Goal: Task Accomplishment & Management: Complete application form

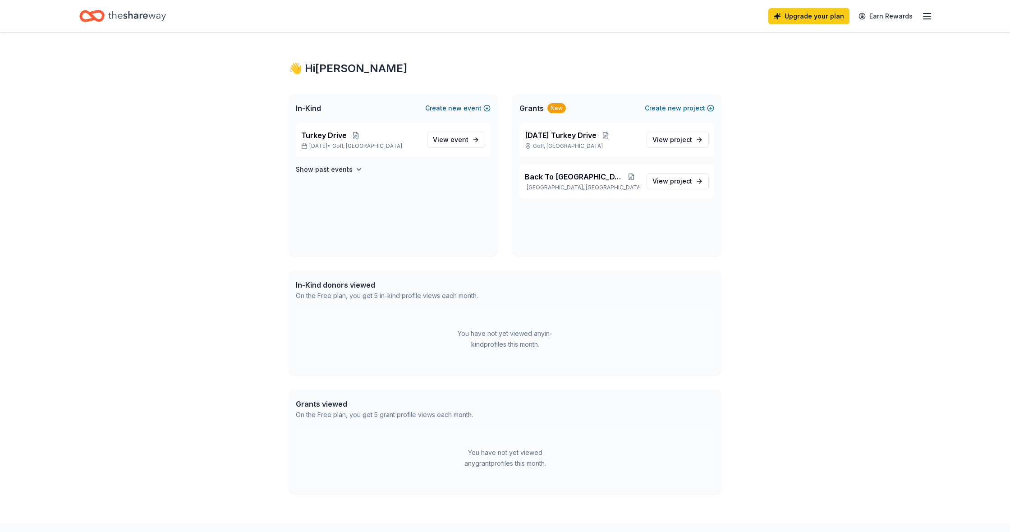
click at [474, 110] on button "Create new event" at bounding box center [457, 108] width 65 height 11
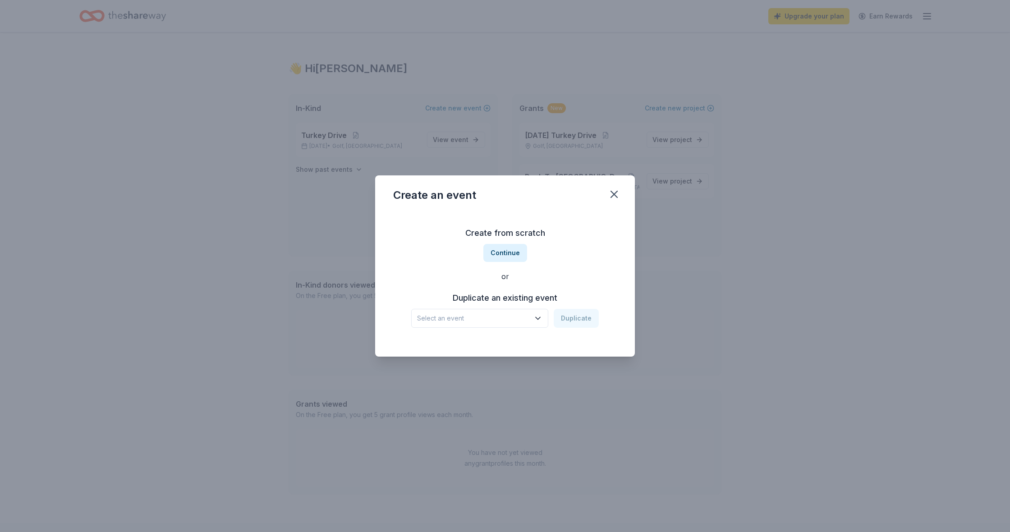
click at [539, 314] on icon "button" at bounding box center [537, 318] width 9 height 9
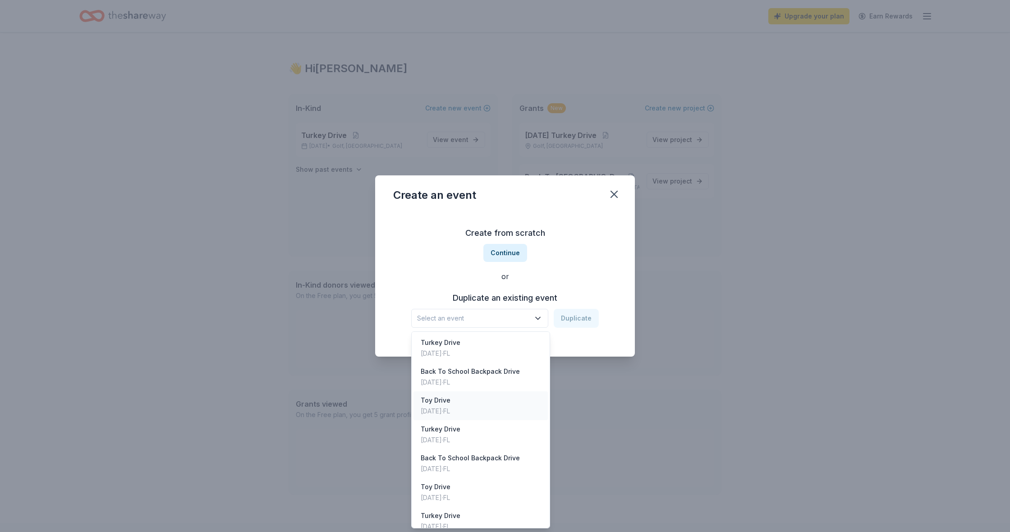
click at [441, 409] on div "[DATE] · [GEOGRAPHIC_DATA]" at bounding box center [436, 411] width 30 height 11
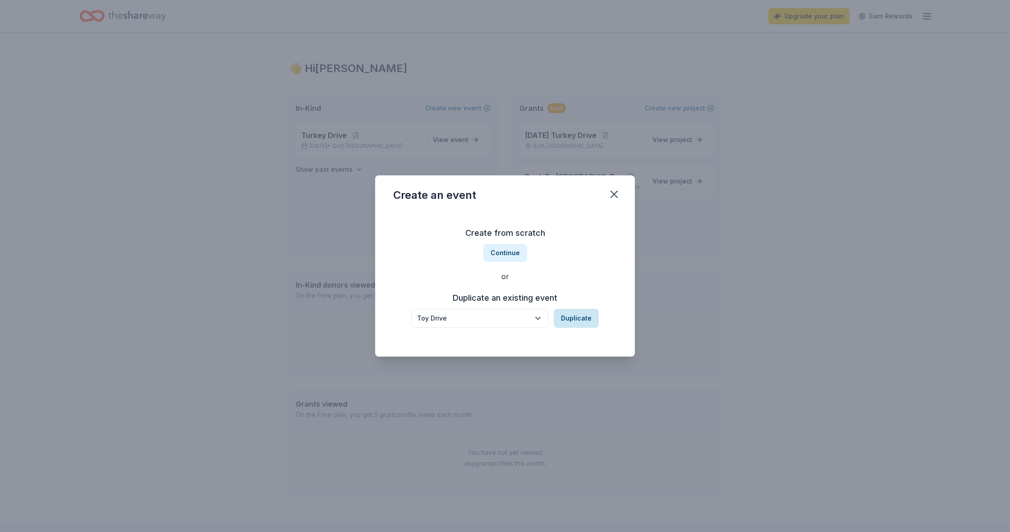
click at [588, 322] on button "Duplicate" at bounding box center [576, 318] width 45 height 19
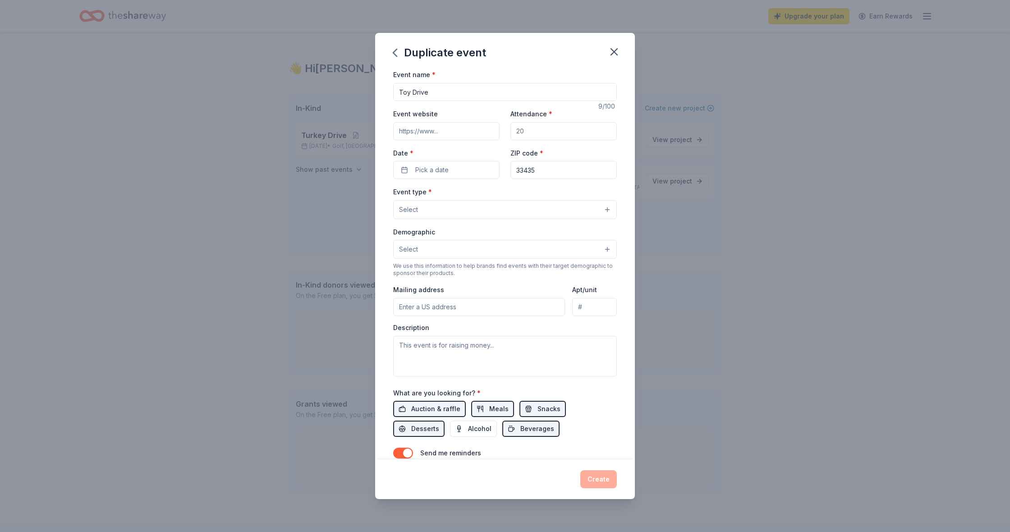
click at [475, 128] on input "Event website" at bounding box center [446, 131] width 106 height 18
paste input "[URL][DOMAIN_NAME]"
type input "[URL][DOMAIN_NAME]"
click at [549, 131] on input "Attendance *" at bounding box center [563, 131] width 106 height 18
drag, startPoint x: 549, startPoint y: 131, endPoint x: 506, endPoint y: 130, distance: 43.3
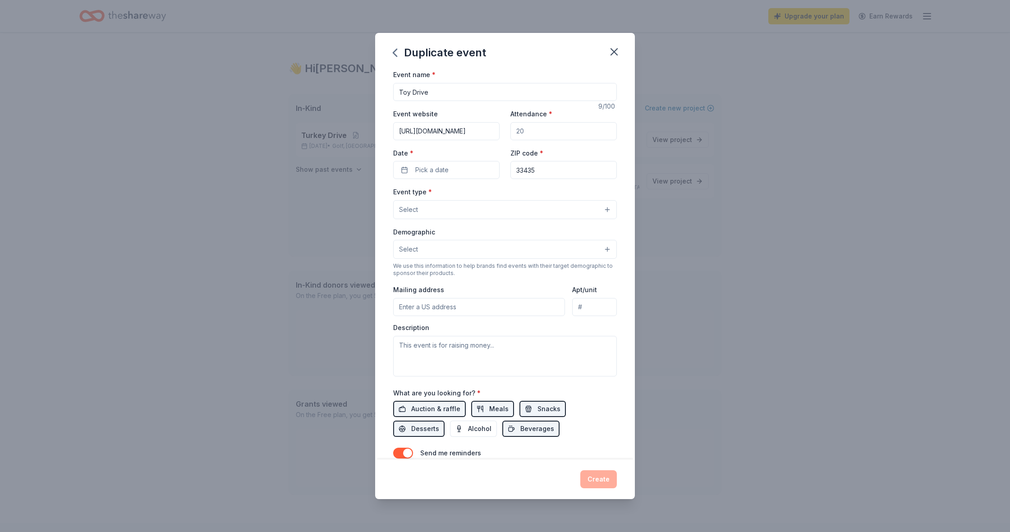
click at [506, 130] on div "Event website [URL][DOMAIN_NAME] Attendance * Date * Pick a date ZIP code * 334…" at bounding box center [505, 143] width 224 height 71
type input "3000"
click at [470, 169] on button "Pick a date" at bounding box center [446, 170] width 106 height 18
click at [493, 194] on button "Go to next month" at bounding box center [495, 193] width 13 height 13
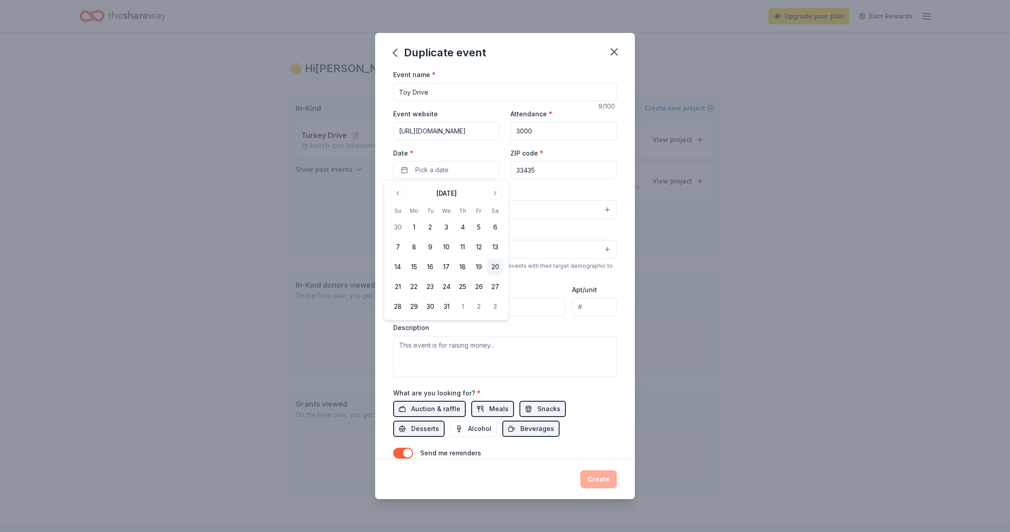
click at [494, 266] on button "20" at bounding box center [495, 267] width 16 height 16
click at [545, 190] on div "Event type * Select" at bounding box center [505, 202] width 224 height 33
click at [538, 210] on button "Select" at bounding box center [505, 209] width 224 height 19
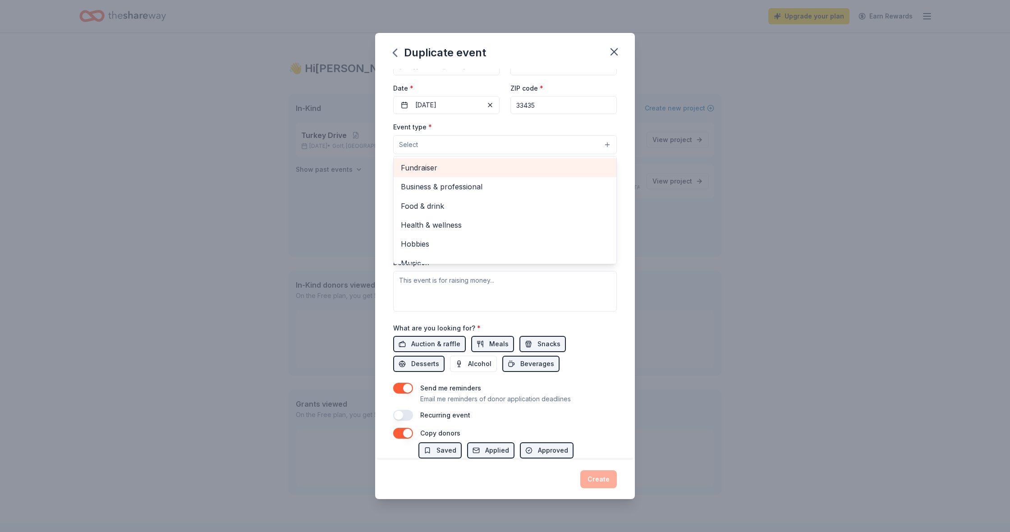
click at [466, 163] on span "Fundraiser" at bounding box center [505, 168] width 208 height 12
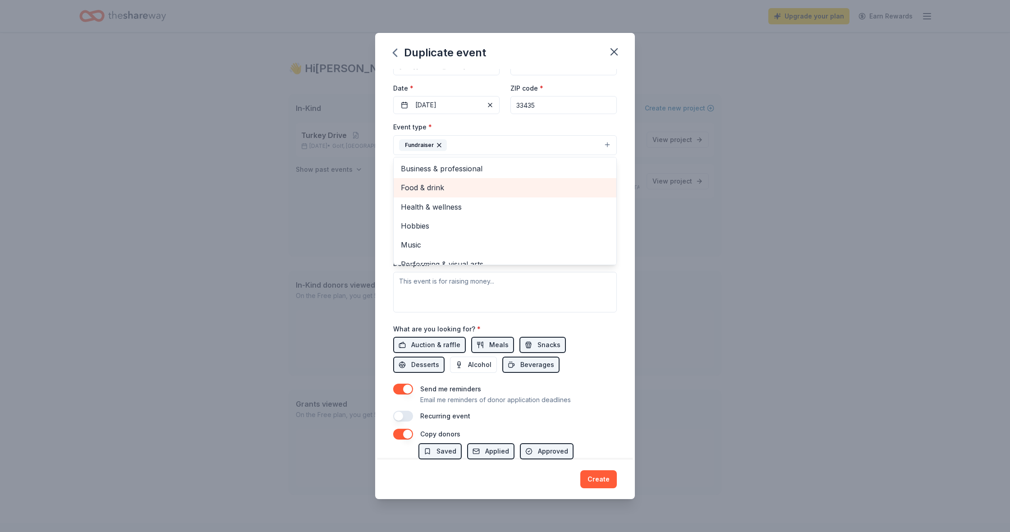
click at [497, 184] on span "Food & drink" at bounding box center [505, 188] width 208 height 12
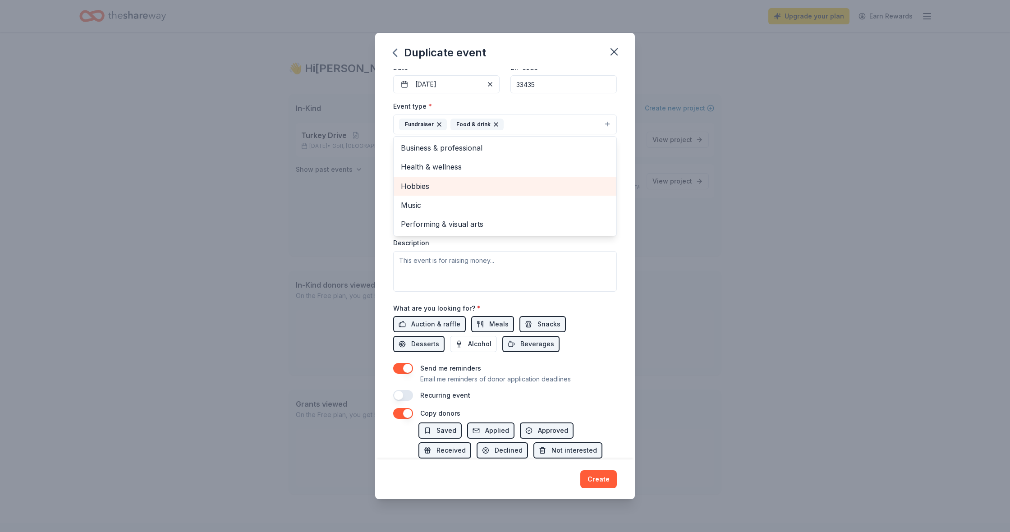
scroll to position [89, 0]
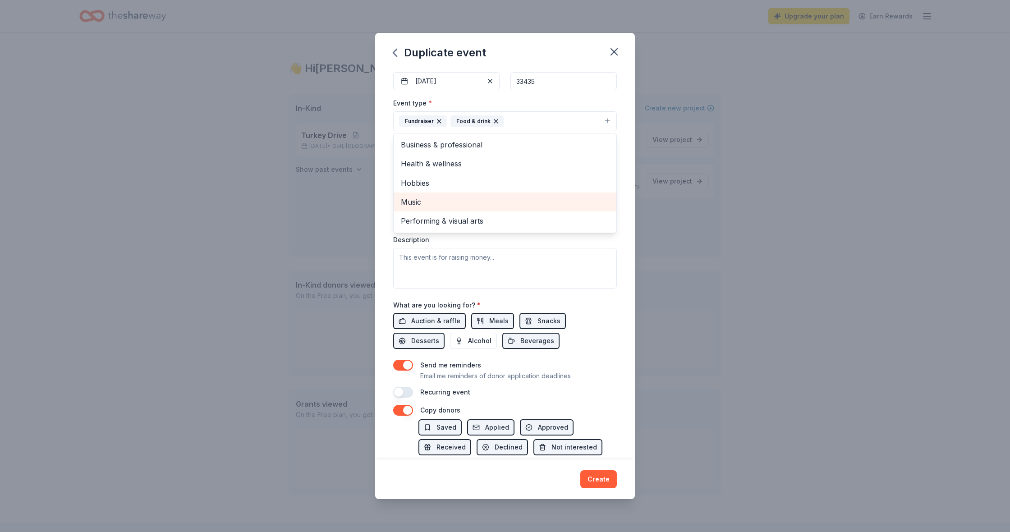
click at [495, 201] on span "Music" at bounding box center [505, 202] width 208 height 12
click at [545, 267] on div "Event type * Fundraiser Food & drink Music Business & professional Health & wel…" at bounding box center [505, 192] width 224 height 191
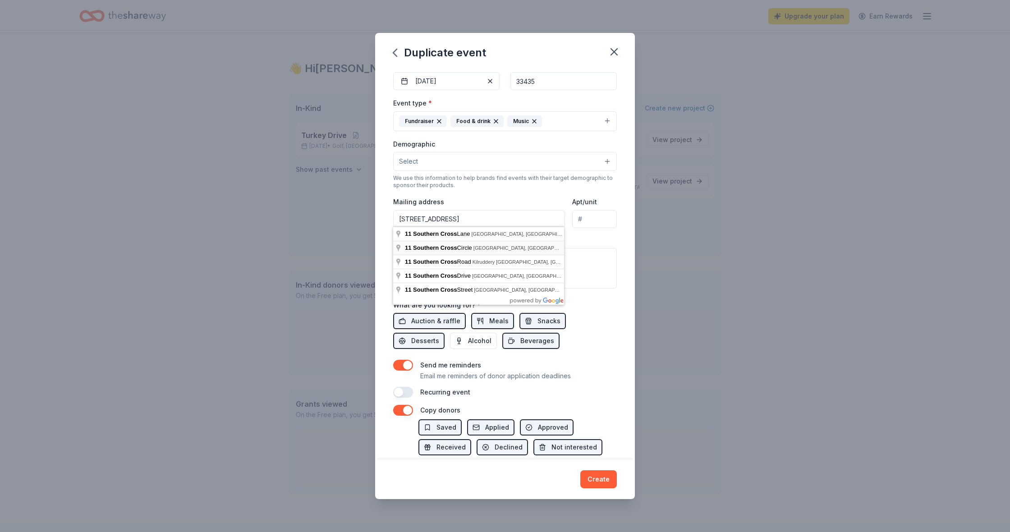
type input "[STREET_ADDRESS]"
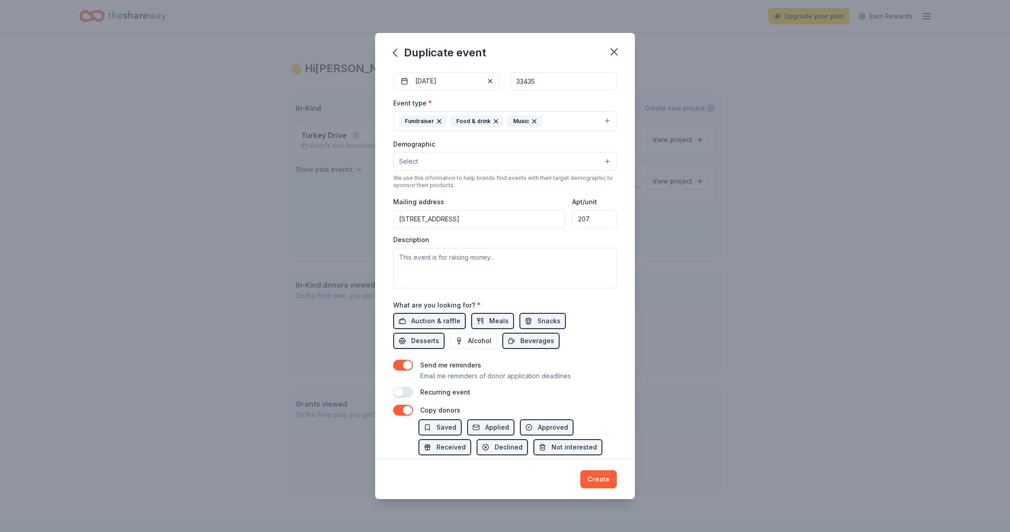
type input "207"
click at [549, 261] on textarea at bounding box center [505, 268] width 224 height 41
type textarea "This is our 5th annual 'Under The Sea' Toy Drive where will be giving away bran…"
click at [418, 321] on span "Auction & raffle" at bounding box center [435, 321] width 49 height 11
click at [438, 322] on span "Auction & raffle" at bounding box center [435, 321] width 49 height 11
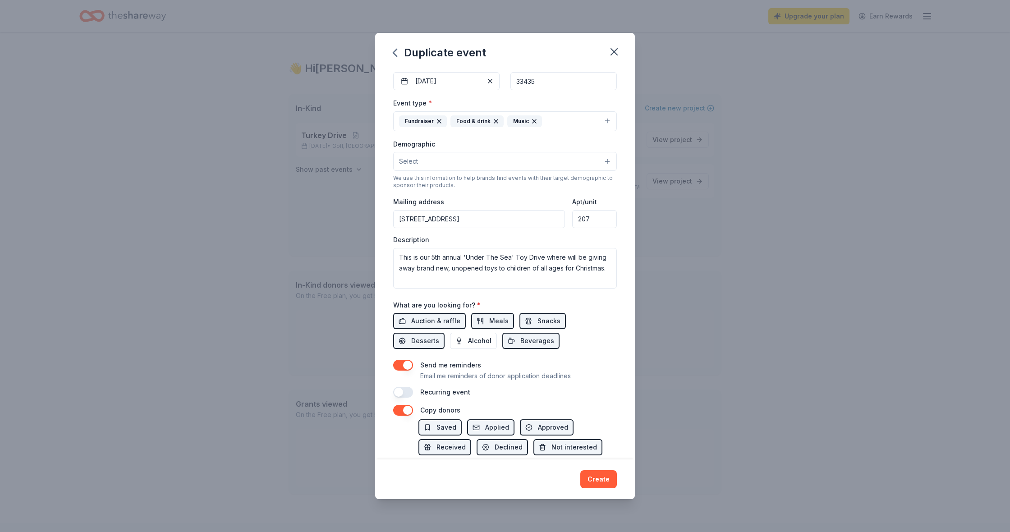
click at [407, 360] on button "button" at bounding box center [403, 365] width 20 height 11
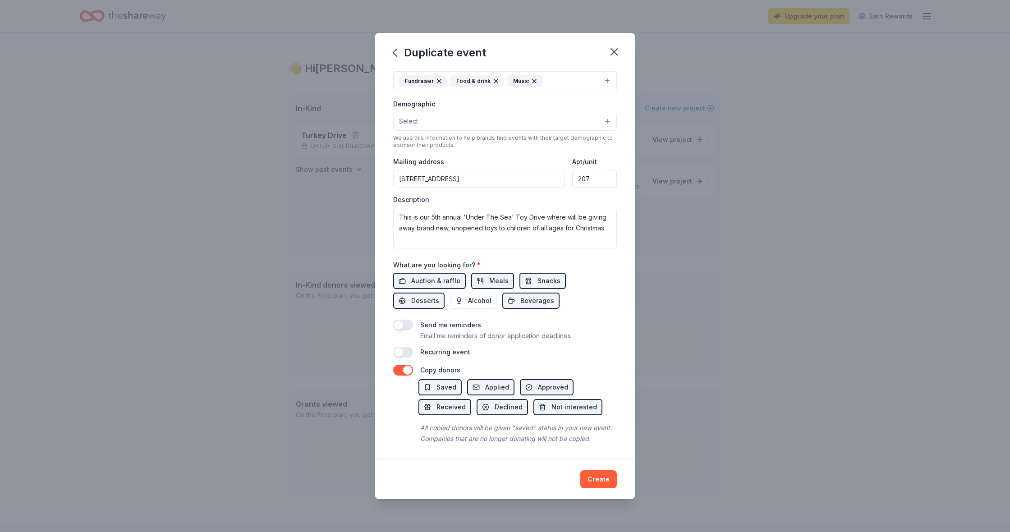
scroll to position [128, 0]
click at [599, 481] on button "Create" at bounding box center [598, 479] width 37 height 18
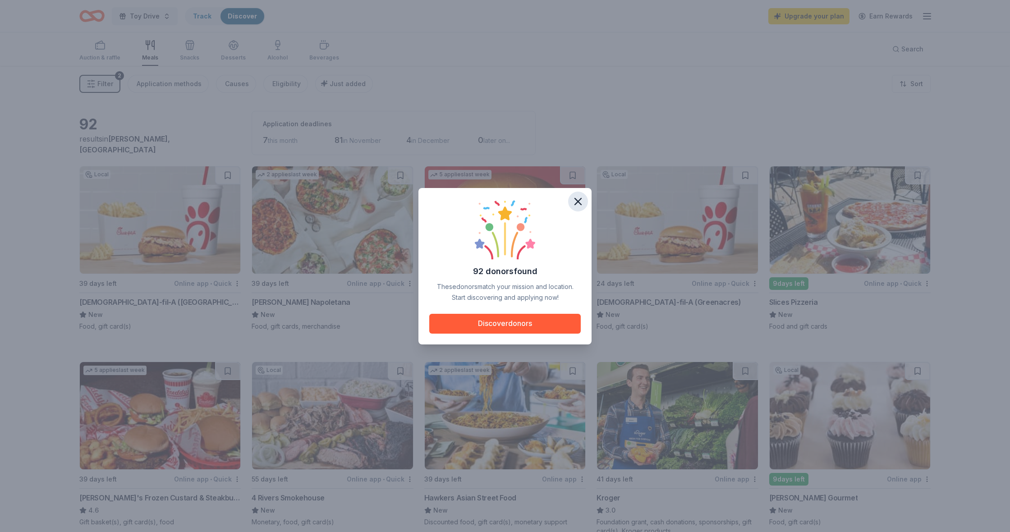
click at [582, 198] on icon "button" at bounding box center [578, 201] width 13 height 13
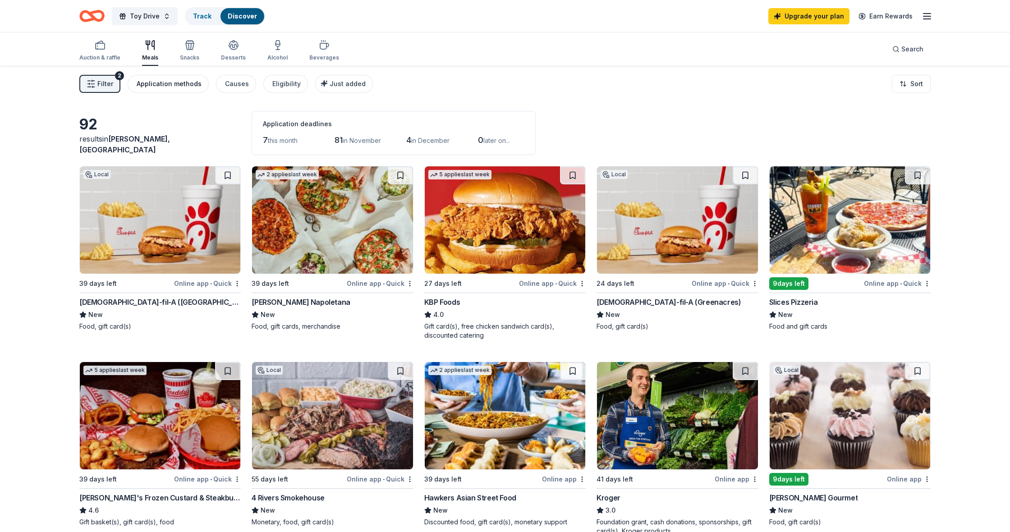
click at [154, 84] on div "Application methods" at bounding box center [169, 83] width 65 height 11
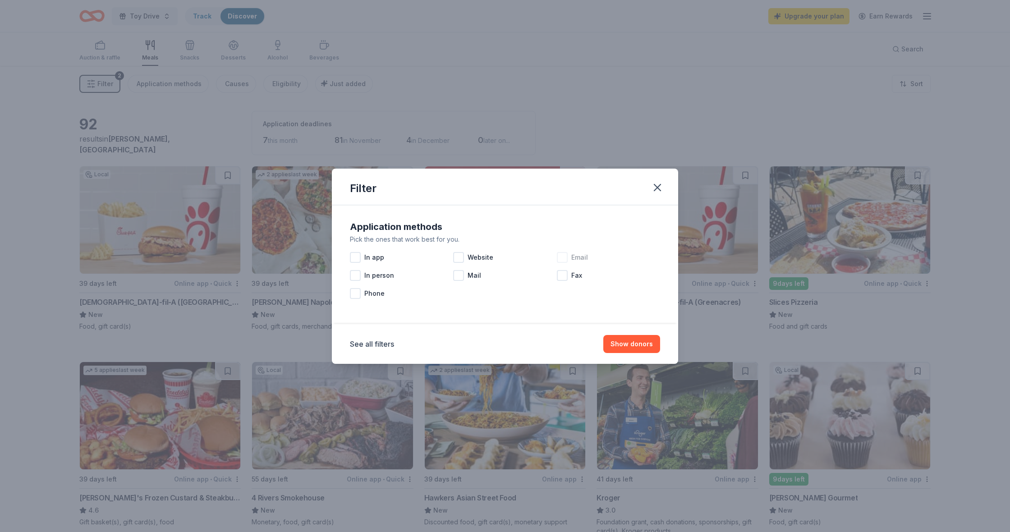
click at [560, 255] on div at bounding box center [562, 257] width 11 height 11
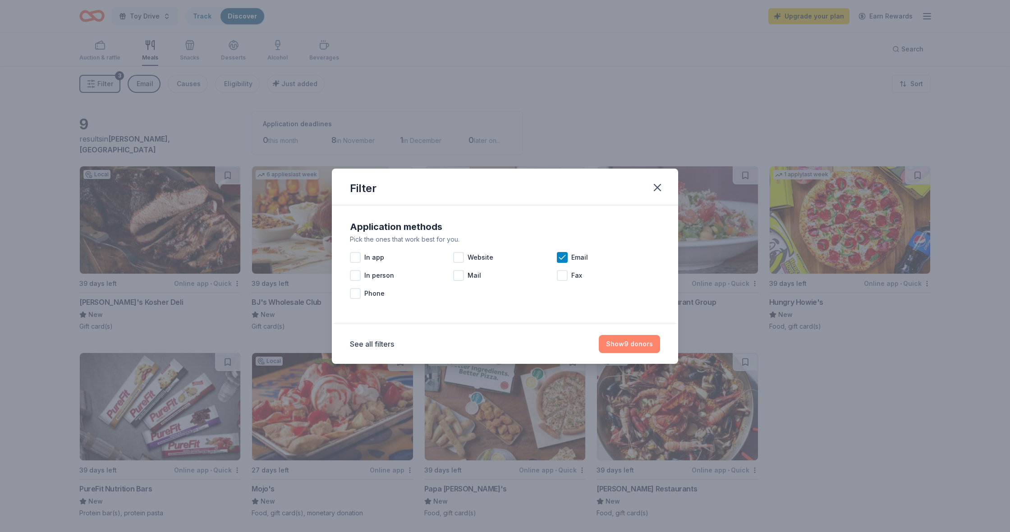
click at [631, 340] on button "Show 9 donors" at bounding box center [629, 344] width 61 height 18
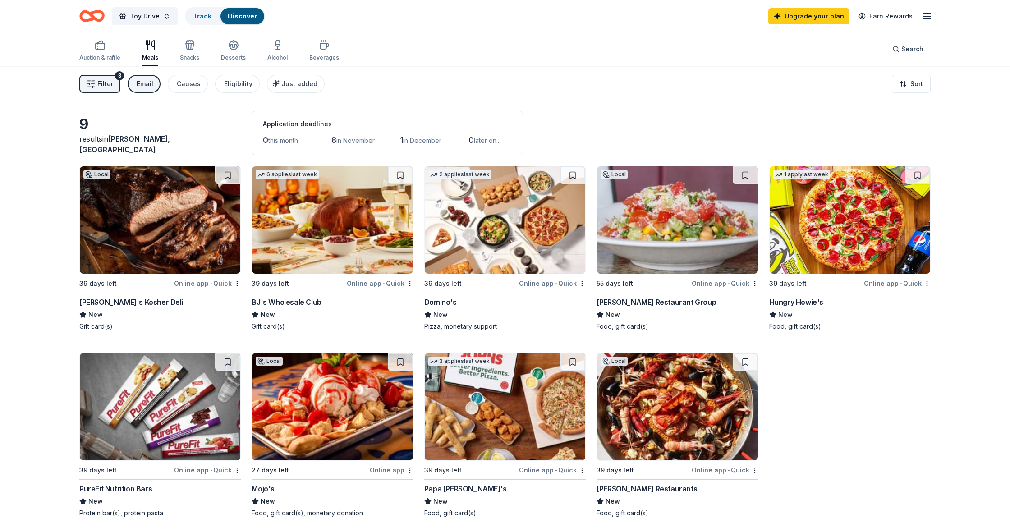
click at [144, 83] on div "Email" at bounding box center [145, 83] width 17 height 11
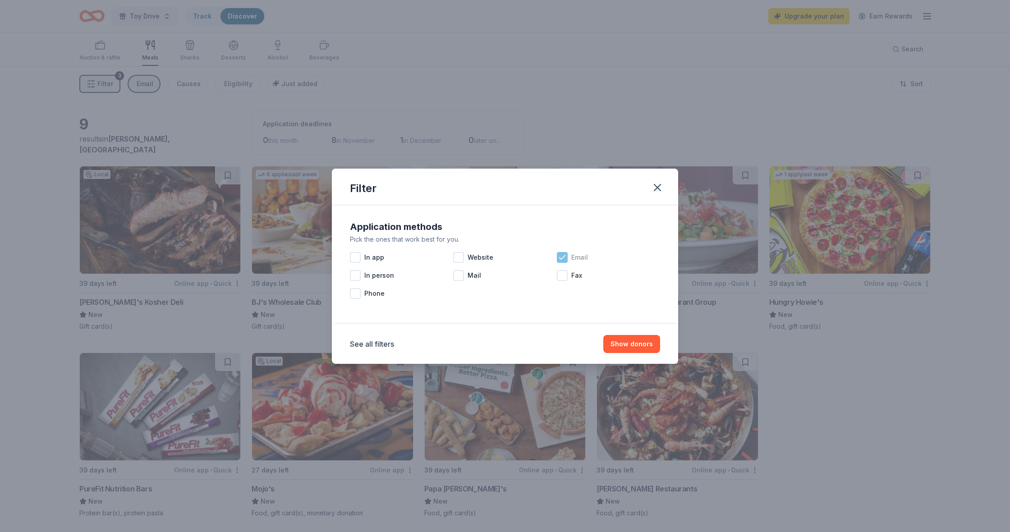
click at [563, 255] on icon at bounding box center [562, 257] width 9 height 9
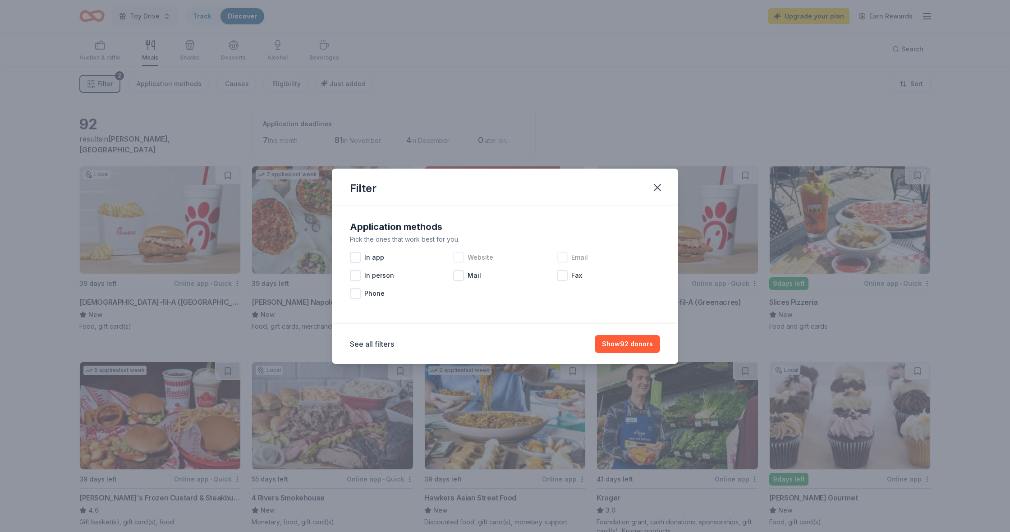
click at [462, 258] on div at bounding box center [458, 257] width 11 height 11
click at [628, 342] on button "Show 57 donors" at bounding box center [627, 344] width 65 height 18
